Goal: Task Accomplishment & Management: Manage account settings

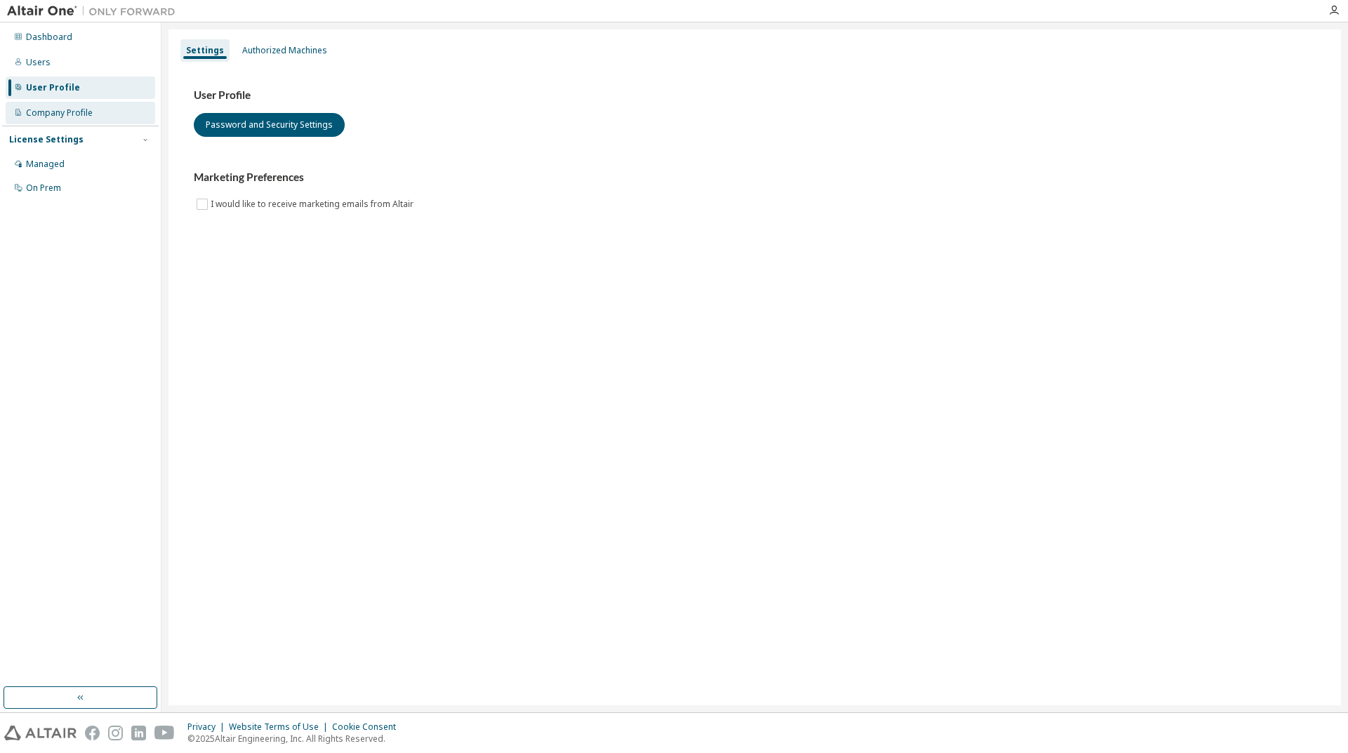
click at [67, 111] on div "Company Profile" at bounding box center [59, 112] width 67 height 11
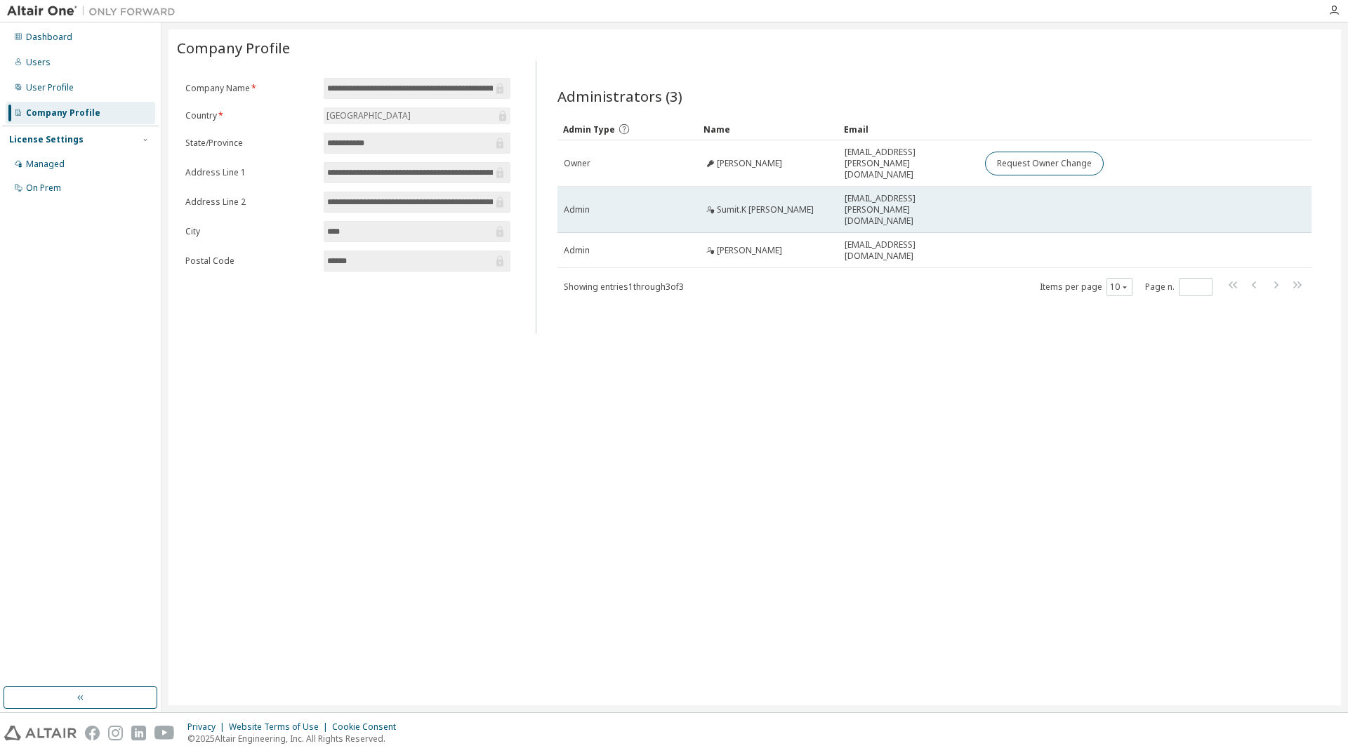
click at [911, 194] on span "[EMAIL_ADDRESS][PERSON_NAME][DOMAIN_NAME]" at bounding box center [909, 210] width 128 height 34
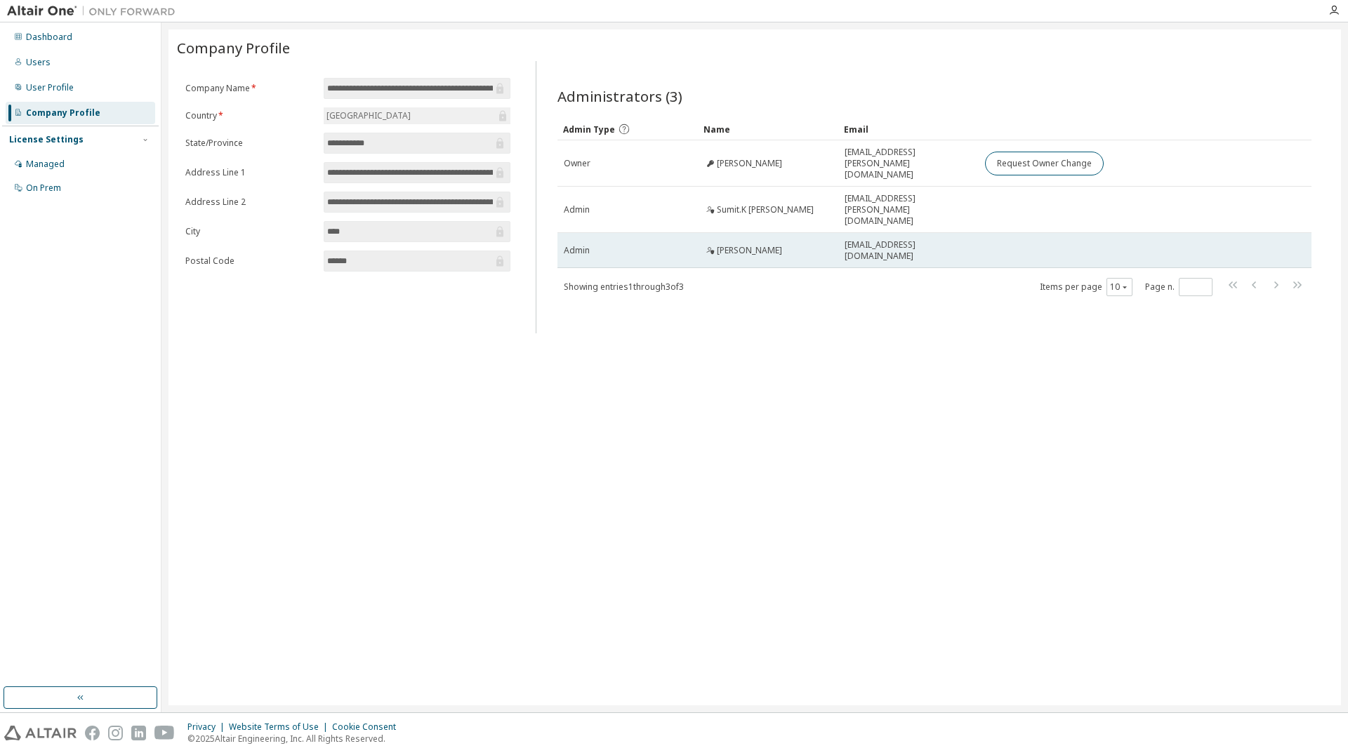
click at [923, 239] on span "[EMAIL_ADDRESS][DOMAIN_NAME]" at bounding box center [909, 250] width 128 height 22
